Goal: Transaction & Acquisition: Purchase product/service

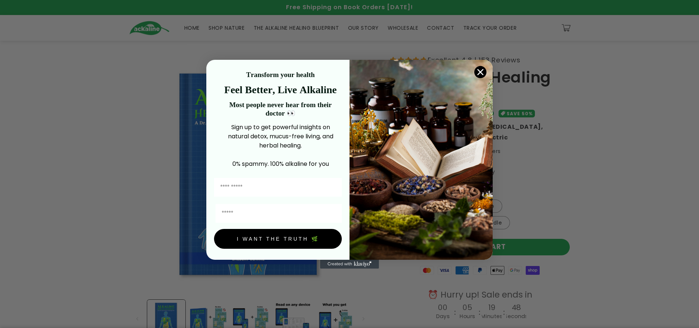
click at [483, 69] on circle "Close dialog" at bounding box center [480, 72] width 12 height 12
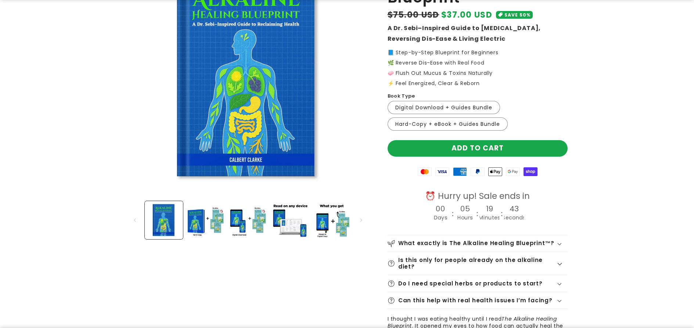
scroll to position [110, 0]
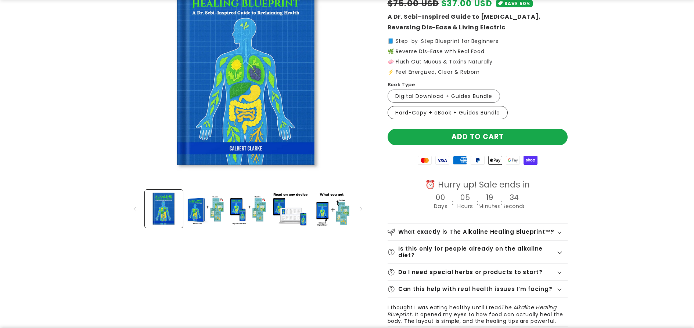
click at [415, 112] on label "Hard-Copy + eBook + Guides Bundle Variant sold out or unavailable" at bounding box center [447, 112] width 120 height 13
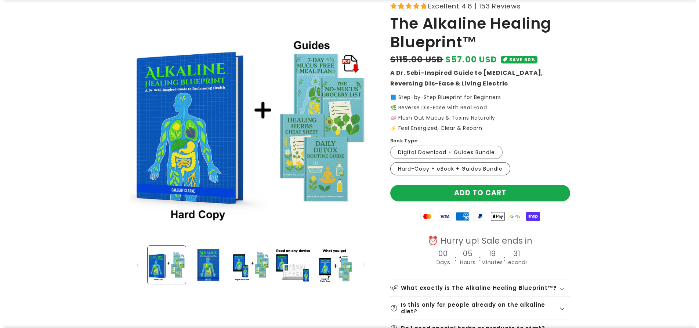
scroll to position [37, 0]
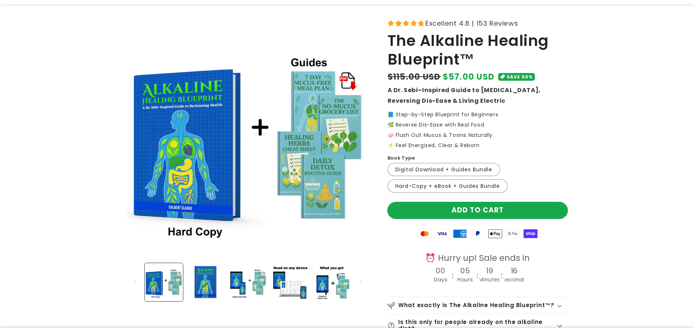
click at [432, 216] on button "Add to cart" at bounding box center [477, 210] width 180 height 17
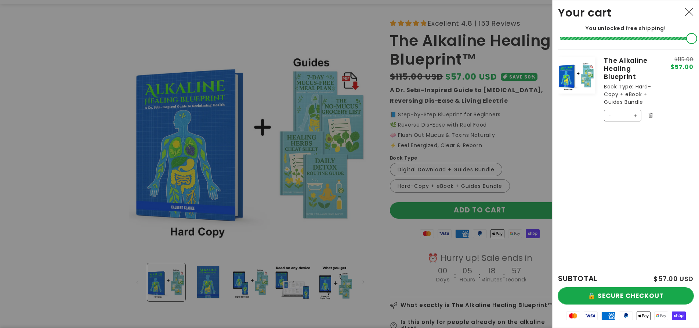
click at [591, 295] on button "🔒 SECURE CHECKOUT" at bounding box center [625, 296] width 135 height 17
